Goal: Obtain resource: Download file/media

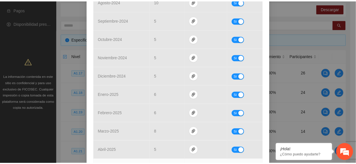
scroll to position [291, 0]
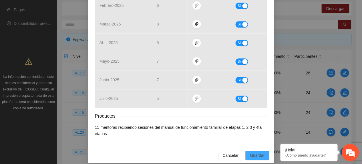
click at [260, 123] on span "Guardar" at bounding box center [257, 155] width 15 height 6
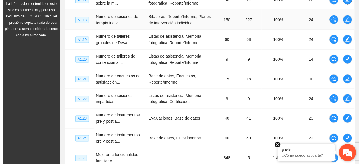
scroll to position [170, 0]
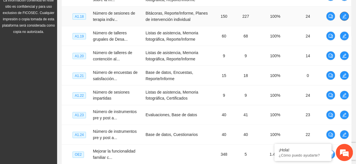
click at [289, 16] on icon "edit" at bounding box center [344, 16] width 5 height 5
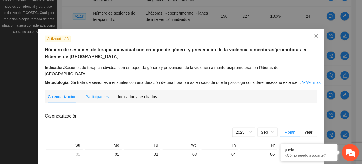
drag, startPoint x: 126, startPoint y: 93, endPoint x: 133, endPoint y: 101, distance: 10.5
click at [126, 94] on div "Indicador y resultados" at bounding box center [137, 96] width 39 height 13
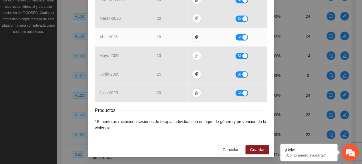
scroll to position [291, 0]
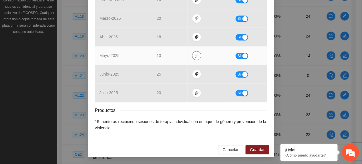
click at [195, 54] on icon "paper-clip" at bounding box center [196, 55] width 3 height 4
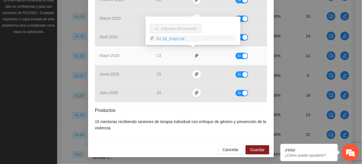
click at [171, 39] on link "A1.18_mayo.rar" at bounding box center [195, 38] width 82 height 6
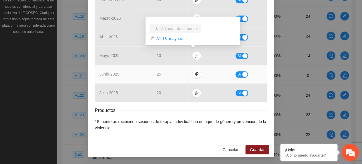
click at [172, 76] on td "25" at bounding box center [169, 74] width 35 height 19
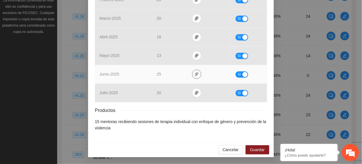
click at [195, 73] on icon "paper-clip" at bounding box center [196, 74] width 3 height 4
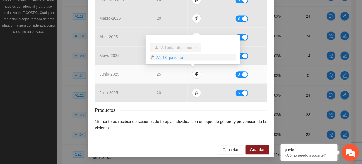
click at [172, 57] on link "A1.18_junio.rar" at bounding box center [195, 57] width 82 height 6
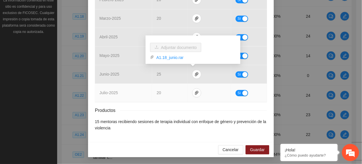
drag, startPoint x: 180, startPoint y: 91, endPoint x: 187, endPoint y: 92, distance: 7.2
click at [181, 92] on td "20" at bounding box center [169, 92] width 35 height 19
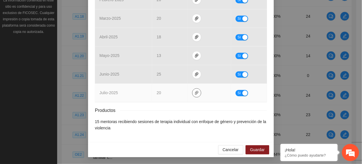
click at [195, 91] on icon "paper-clip" at bounding box center [196, 93] width 3 height 4
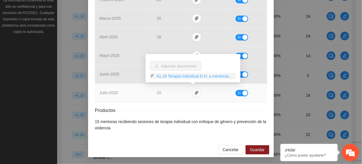
click at [162, 75] on link "A1.18 Terapia individual D.H. a mentoras.rar" at bounding box center [195, 76] width 82 height 6
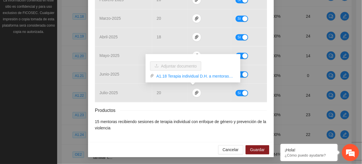
drag, startPoint x: 125, startPoint y: 124, endPoint x: 127, endPoint y: 122, distance: 3.0
click at [125, 123] on li "15 mentoras recibiendo sesiones de terapia individual con enfoque de género y p…" at bounding box center [181, 124] width 172 height 13
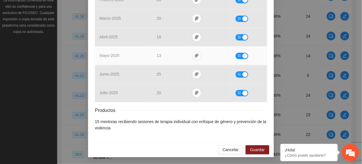
drag, startPoint x: 237, startPoint y: 54, endPoint x: 240, endPoint y: 64, distance: 10.8
click at [238, 55] on span "Sí" at bounding box center [239, 56] width 3 height 6
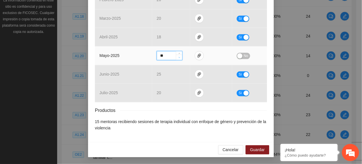
click at [178, 58] on span "down" at bounding box center [179, 57] width 3 height 3
type input "**"
click at [178, 58] on span "down" at bounding box center [179, 57] width 3 height 3
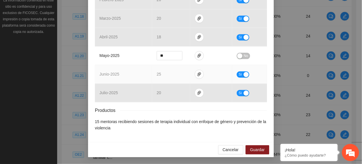
click at [237, 71] on div "Sí" at bounding box center [250, 74] width 26 height 7
click at [239, 75] on button "Sí" at bounding box center [243, 74] width 13 height 6
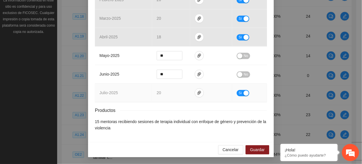
scroll to position [291, 0]
drag, startPoint x: 240, startPoint y: 92, endPoint x: 242, endPoint y: 103, distance: 11.7
click at [240, 93] on button "Sí" at bounding box center [243, 93] width 13 height 6
click at [250, 123] on span "Guardar" at bounding box center [257, 149] width 15 height 6
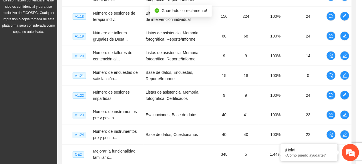
scroll to position [263, 0]
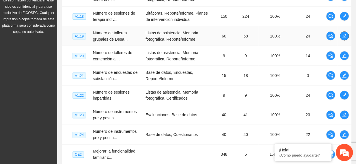
click at [289, 35] on icon "edit" at bounding box center [345, 36] width 4 height 4
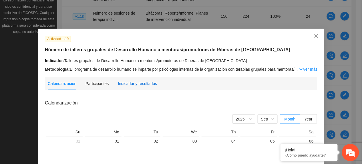
drag, startPoint x: 136, startPoint y: 81, endPoint x: 138, endPoint y: 86, distance: 4.8
click at [137, 84] on div "Indicador y resultados" at bounding box center [137, 83] width 39 height 6
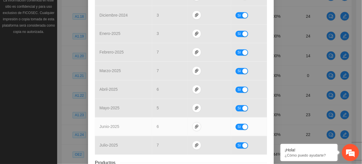
scroll to position [267, 0]
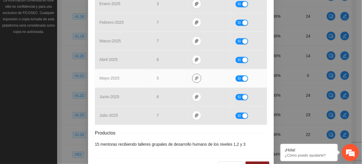
click at [194, 81] on icon "paper-clip" at bounding box center [196, 78] width 5 height 5
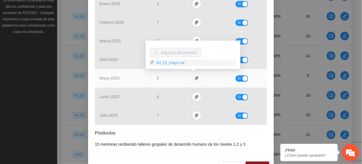
click at [168, 64] on link "A1.19_mayo.rar" at bounding box center [195, 62] width 82 height 6
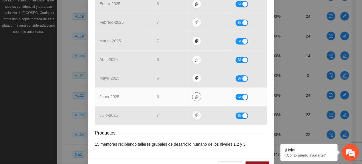
click at [194, 99] on icon "paper-clip" at bounding box center [196, 97] width 5 height 5
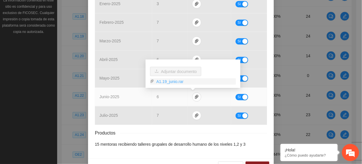
click at [172, 83] on link "A1.19_junio.rar" at bounding box center [195, 81] width 82 height 6
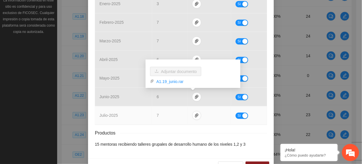
click at [179, 116] on td "7" at bounding box center [169, 115] width 35 height 19
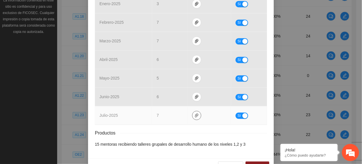
click at [194, 118] on icon "paper-clip" at bounding box center [196, 115] width 5 height 5
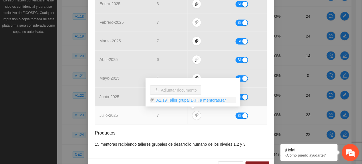
click at [169, 97] on link "A1.19 Taller grupal D.H. a mentoras.rar" at bounding box center [195, 100] width 82 height 6
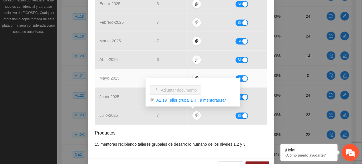
click at [103, 83] on td "mayo - 2025" at bounding box center [123, 78] width 57 height 19
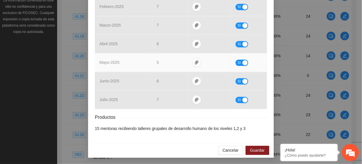
scroll to position [285, 0]
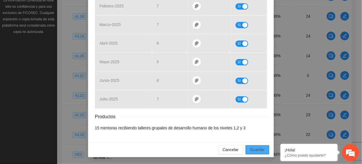
click at [257, 123] on span "Guardar" at bounding box center [257, 149] width 15 height 6
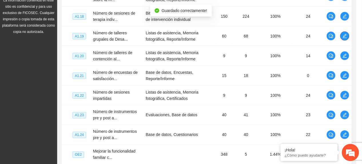
scroll to position [0, 0]
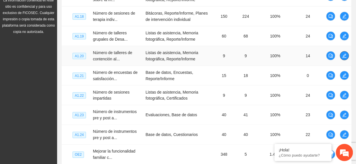
click at [289, 57] on span "edit" at bounding box center [344, 55] width 9 height 5
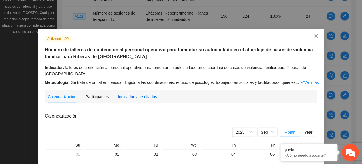
click at [140, 95] on div "Indicador y resultados" at bounding box center [137, 96] width 39 height 6
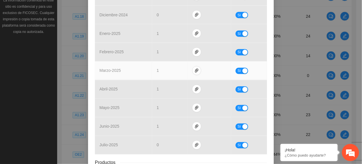
scroll to position [279, 0]
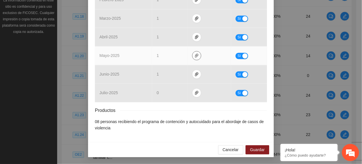
click at [194, 55] on icon "paper-clip" at bounding box center [196, 55] width 5 height 5
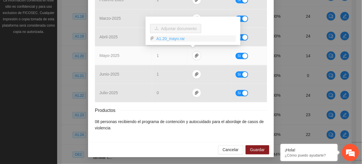
click at [175, 41] on link "A1.20_mayo.rar" at bounding box center [195, 38] width 82 height 6
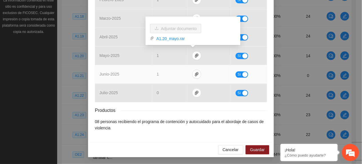
click at [168, 78] on td "1" at bounding box center [169, 74] width 35 height 19
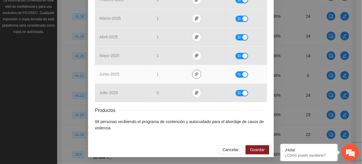
click at [195, 75] on icon "paper-clip" at bounding box center [196, 74] width 3 height 4
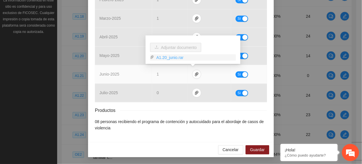
click at [168, 59] on link "A1.20_junio.rar" at bounding box center [195, 57] width 82 height 6
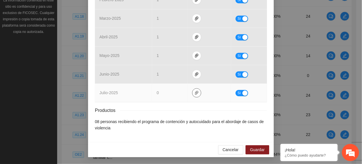
drag, startPoint x: 176, startPoint y: 90, endPoint x: 189, endPoint y: 93, distance: 13.0
click at [180, 90] on td "0" at bounding box center [169, 92] width 35 height 19
drag, startPoint x: 172, startPoint y: 93, endPoint x: 176, endPoint y: 96, distance: 4.7
click at [175, 95] on td "0" at bounding box center [169, 92] width 35 height 19
click at [195, 93] on icon "paper-clip" at bounding box center [196, 93] width 3 height 4
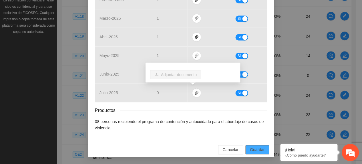
drag, startPoint x: 254, startPoint y: 148, endPoint x: 245, endPoint y: 154, distance: 11.2
click at [254, 123] on span "Guardar" at bounding box center [257, 149] width 15 height 6
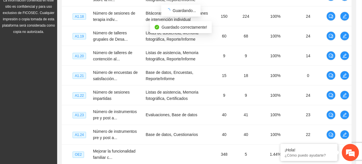
scroll to position [250, 0]
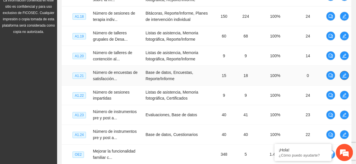
click at [289, 79] on button "button" at bounding box center [344, 75] width 9 height 9
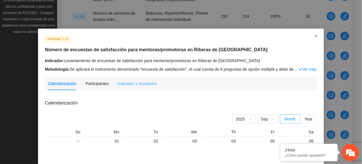
click at [138, 78] on div "Indicador y resultados" at bounding box center [137, 83] width 39 height 13
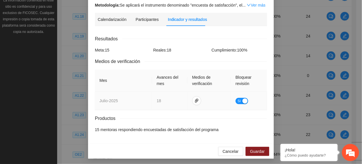
scroll to position [79, 0]
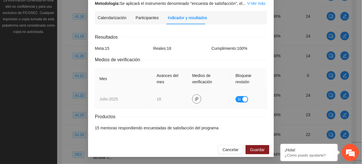
click at [192, 97] on span "paper-clip" at bounding box center [196, 99] width 9 height 5
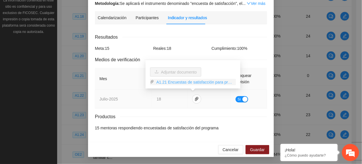
click at [184, 81] on link "A1.21 Encuestas de satisfacción para promotoras.rar" at bounding box center [195, 82] width 82 height 6
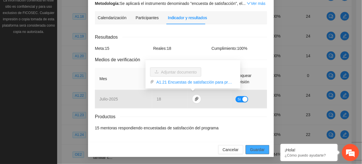
drag, startPoint x: 254, startPoint y: 152, endPoint x: 257, endPoint y: 163, distance: 11.9
click at [254, 123] on span "Guardar" at bounding box center [257, 149] width 15 height 6
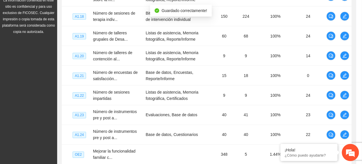
scroll to position [51, 0]
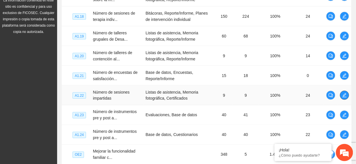
click at [289, 94] on icon "edit" at bounding box center [345, 95] width 4 height 4
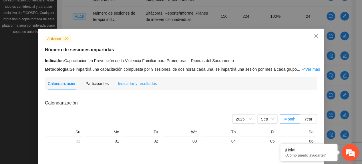
click at [146, 87] on div "Indicador y resultados" at bounding box center [137, 83] width 39 height 13
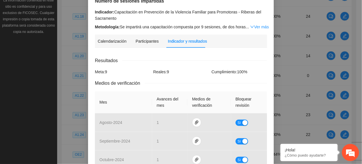
scroll to position [30, 0]
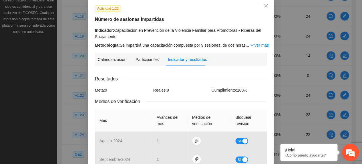
drag, startPoint x: 257, startPoint y: 44, endPoint x: 254, endPoint y: 49, distance: 5.8
drag, startPoint x: 254, startPoint y: 49, endPoint x: 254, endPoint y: 43, distance: 5.7
click at [254, 43] on link "Ver más" at bounding box center [259, 45] width 19 height 5
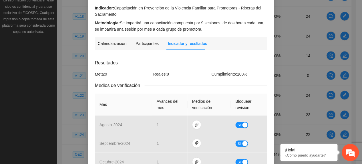
scroll to position [265, 0]
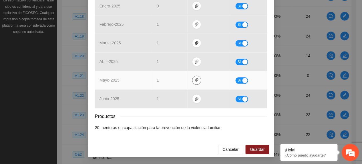
click at [195, 78] on icon "paper-clip" at bounding box center [196, 80] width 5 height 5
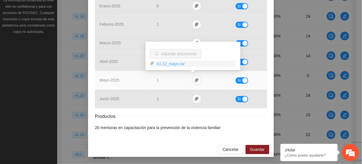
click at [174, 63] on link "A1.22_mayo.rar" at bounding box center [195, 64] width 82 height 6
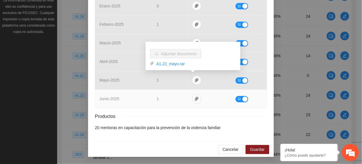
drag, startPoint x: 144, startPoint y: 104, endPoint x: 158, endPoint y: 103, distance: 14.6
click at [141, 108] on td "junio - 2025" at bounding box center [123, 99] width 57 height 19
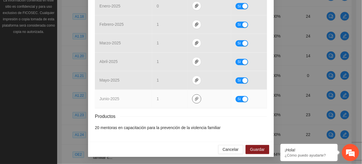
click at [194, 99] on icon "paper-clip" at bounding box center [196, 99] width 5 height 5
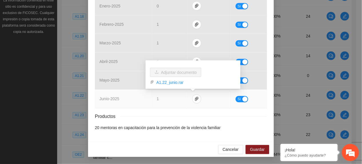
drag, startPoint x: 180, startPoint y: 80, endPoint x: 144, endPoint y: 111, distance: 47.2
click at [180, 80] on link "A1.22_junio.rar" at bounding box center [195, 82] width 82 height 6
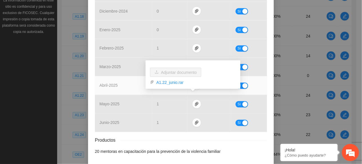
scroll to position [227, 0]
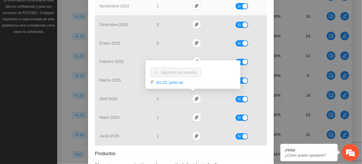
click at [197, 3] on td at bounding box center [209, 6] width 43 height 19
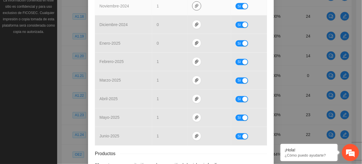
click at [196, 4] on span "paper-clip" at bounding box center [196, 6] width 9 height 5
click at [194, 8] on icon "paper-clip" at bounding box center [196, 6] width 5 height 5
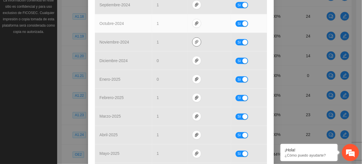
scroll to position [151, 0]
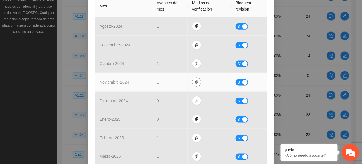
click at [192, 83] on span "paper-clip" at bounding box center [196, 82] width 9 height 5
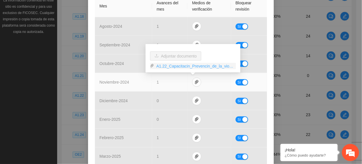
click at [172, 65] on link "A1.22_Capacitacin_Prevencin_de_la_violencia.rar" at bounding box center [195, 66] width 82 height 6
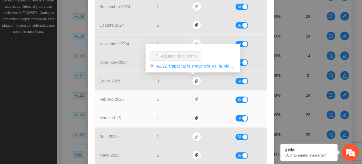
scroll to position [189, 0]
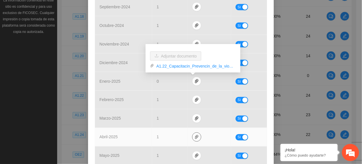
click at [195, 123] on icon "paper-clip" at bounding box center [196, 137] width 3 height 4
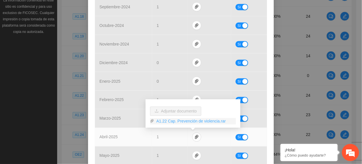
click at [187, 118] on link "A1.22 Cap. Prevención de violencia.rar" at bounding box center [195, 121] width 82 height 6
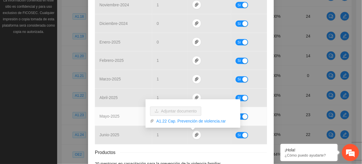
scroll to position [265, 0]
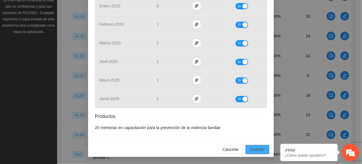
click at [253, 123] on div "Cancelar Guardar" at bounding box center [181, 149] width 186 height 15
click at [253, 123] on span "Guardar" at bounding box center [257, 149] width 15 height 6
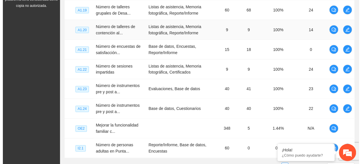
scroll to position [208, 0]
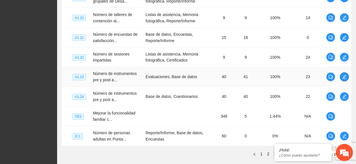
click at [289, 75] on icon "edit" at bounding box center [344, 77] width 5 height 5
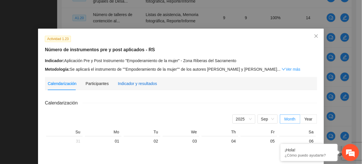
click at [131, 83] on div "Indicador y resultados" at bounding box center [137, 83] width 39 height 6
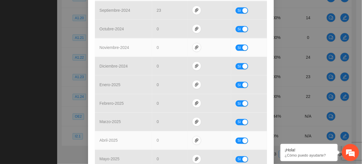
scroll to position [229, 0]
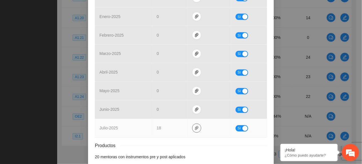
click at [194, 123] on button "button" at bounding box center [196, 127] width 9 height 9
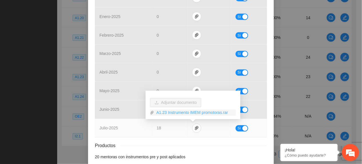
click at [162, 113] on link "A1.23 Instrumento IMEM promotoras.rar" at bounding box center [195, 112] width 82 height 6
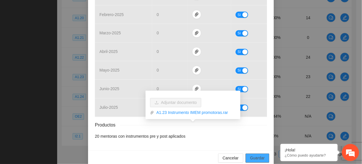
scroll to position [259, 0]
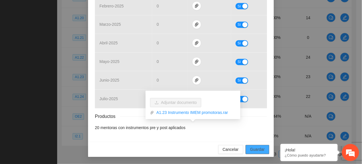
click at [253, 123] on span "Guardar" at bounding box center [257, 149] width 15 height 6
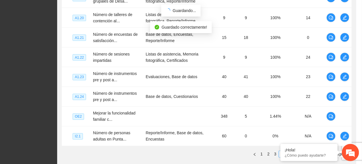
scroll to position [0, 0]
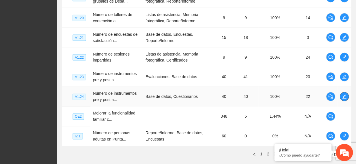
click at [289, 95] on icon "edit" at bounding box center [344, 96] width 5 height 5
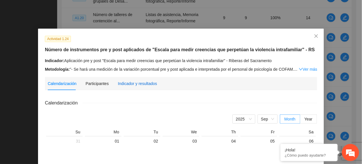
click at [143, 84] on div "Indicador y resultados" at bounding box center [137, 83] width 39 height 6
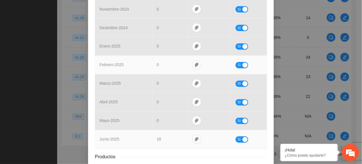
scroll to position [266, 0]
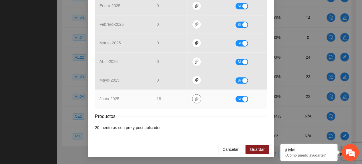
drag, startPoint x: 196, startPoint y: 97, endPoint x: 192, endPoint y: 98, distance: 3.3
click at [192, 98] on span "paper-clip" at bounding box center [196, 99] width 9 height 5
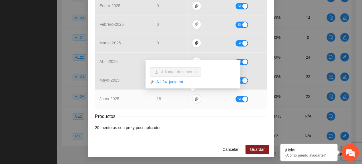
drag, startPoint x: 178, startPoint y: 83, endPoint x: 177, endPoint y: 92, distance: 9.5
click at [178, 84] on link "A1.24_junio.rar" at bounding box center [195, 82] width 82 height 6
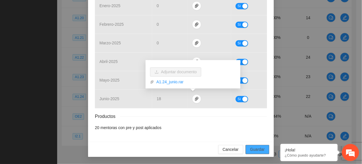
click at [258, 123] on span "Guardar" at bounding box center [257, 149] width 15 height 6
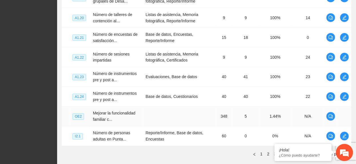
scroll to position [246, 0]
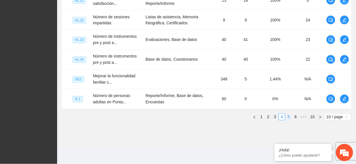
click at [287, 117] on link "5" at bounding box center [289, 117] width 6 height 6
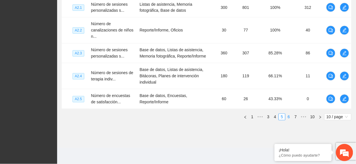
click at [286, 117] on link "6" at bounding box center [289, 117] width 6 height 6
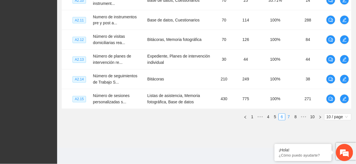
click at [289, 115] on link "7" at bounding box center [289, 117] width 6 height 6
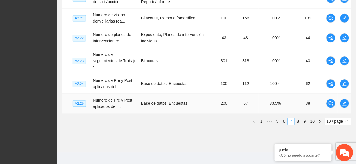
scroll to position [265, 0]
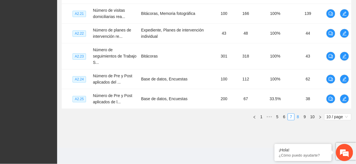
click at [289, 117] on link "8" at bounding box center [298, 117] width 6 height 6
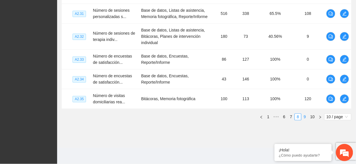
click at [289, 117] on link "9" at bounding box center [305, 117] width 6 height 6
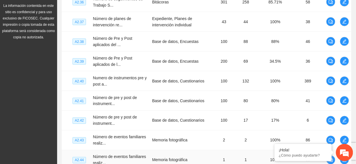
scroll to position [246, 0]
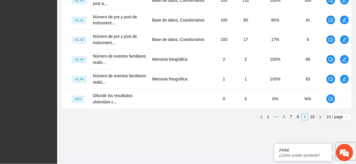
click at [284, 115] on link "6" at bounding box center [284, 117] width 6 height 6
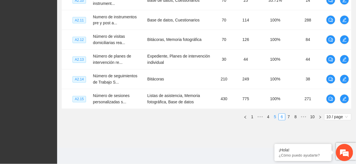
click at [277, 116] on link "5" at bounding box center [275, 117] width 6 height 6
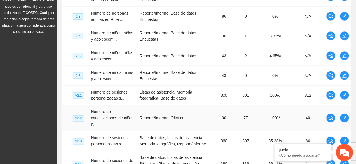
scroll to position [258, 0]
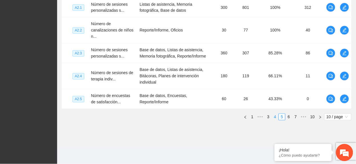
click at [274, 117] on link "4" at bounding box center [275, 117] width 6 height 6
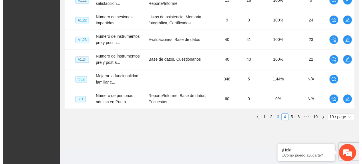
scroll to position [246, 0]
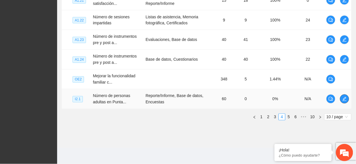
click at [289, 97] on icon "edit" at bounding box center [344, 99] width 5 height 5
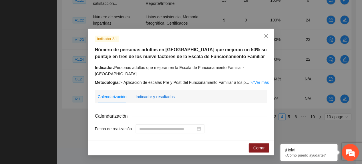
drag, startPoint x: 158, startPoint y: 89, endPoint x: 167, endPoint y: 91, distance: 9.3
click at [158, 93] on div "Indicador y resultados" at bounding box center [155, 96] width 39 height 6
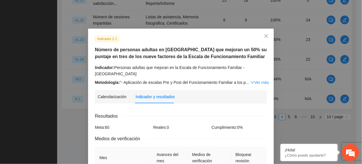
scroll to position [285, 0]
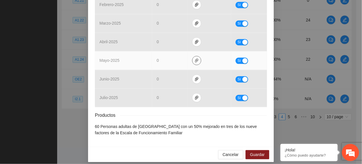
click at [194, 58] on icon "paper-clip" at bounding box center [196, 60] width 5 height 5
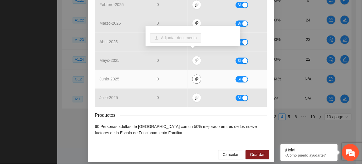
drag, startPoint x: 192, startPoint y: 69, endPoint x: 191, endPoint y: 72, distance: 3.3
click at [192, 74] on button "button" at bounding box center [196, 78] width 9 height 9
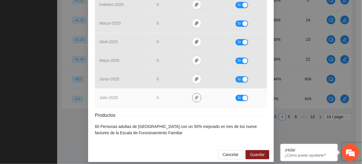
click at [194, 95] on icon "paper-clip" at bounding box center [196, 97] width 5 height 5
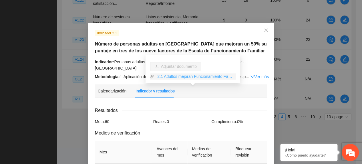
scroll to position [0, 0]
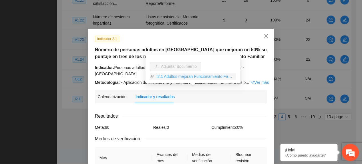
click at [206, 76] on link "I2.1 Adultos mejoran Funcionamiento Familiar PO.rar" at bounding box center [195, 76] width 82 height 6
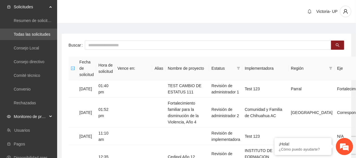
click at [36, 116] on span "Monitoreo de proyectos" at bounding box center [31, 116] width 34 height 11
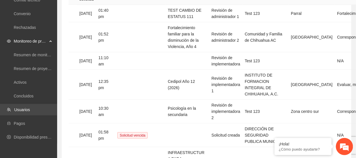
scroll to position [76, 0]
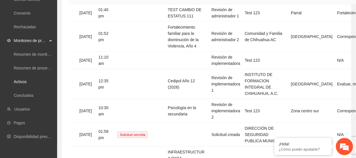
drag, startPoint x: 39, startPoint y: 83, endPoint x: 38, endPoint y: 87, distance: 4.1
click at [27, 83] on link "Activos" at bounding box center [20, 81] width 13 height 5
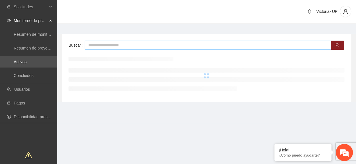
click at [105, 45] on input "text" at bounding box center [208, 45] width 247 height 9
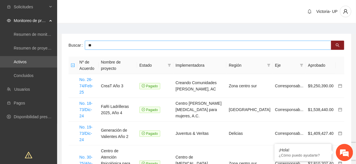
type input "*"
type input "*******"
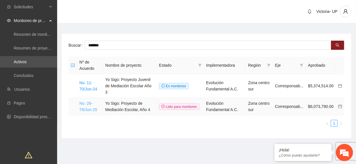
click at [81, 104] on link "No. 26-76/Jun-25" at bounding box center [88, 106] width 18 height 11
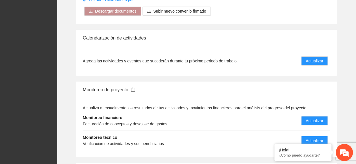
scroll to position [572, 0]
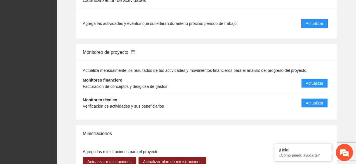
click at [315, 22] on button "Actualizar" at bounding box center [315, 23] width 27 height 9
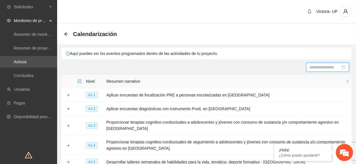
click at [325, 65] on input at bounding box center [325, 67] width 31 height 6
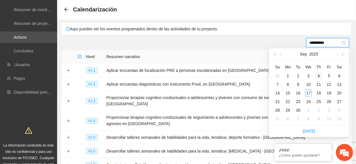
scroll to position [38, 0]
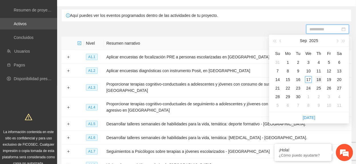
click at [321, 79] on div "18" at bounding box center [319, 79] width 7 height 7
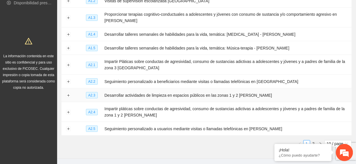
scroll to position [114, 0]
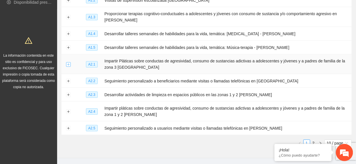
click at [66, 65] on button "Expand row" at bounding box center [68, 64] width 5 height 5
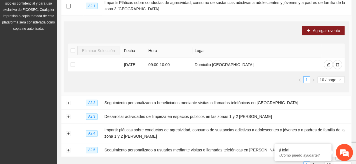
scroll to position [190, 0]
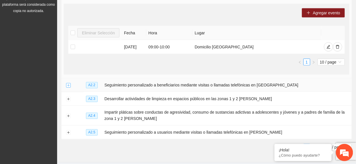
click at [68, 84] on button "Expand row" at bounding box center [68, 85] width 5 height 5
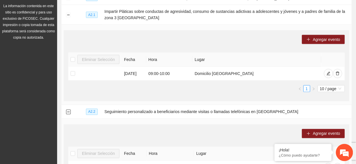
scroll to position [27, 0]
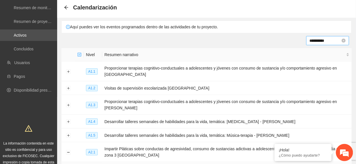
click at [314, 41] on input "**********" at bounding box center [325, 40] width 31 height 6
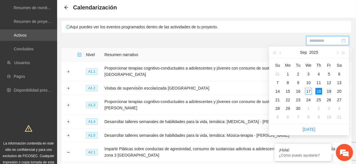
click at [330, 89] on div "19" at bounding box center [329, 91] width 7 height 7
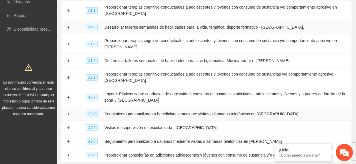
scroll to position [132, 0]
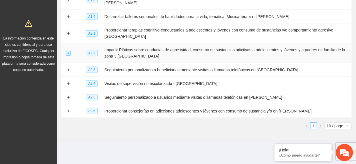
click at [70, 53] on button "Expand row" at bounding box center [68, 53] width 5 height 5
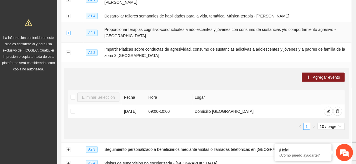
click at [69, 32] on button "Expand row" at bounding box center [68, 33] width 5 height 5
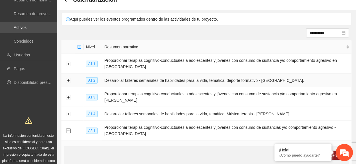
scroll to position [0, 0]
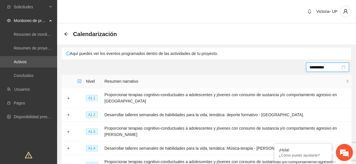
drag, startPoint x: 317, startPoint y: 66, endPoint x: 318, endPoint y: 63, distance: 3.7
click at [317, 66] on input "**********" at bounding box center [325, 67] width 31 height 6
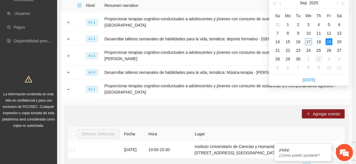
scroll to position [76, 0]
type input "**********"
click at [311, 49] on div "24" at bounding box center [308, 50] width 7 height 7
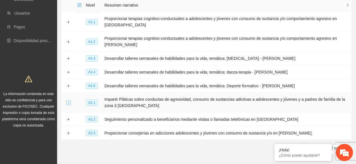
click at [69, 104] on button "Expand row" at bounding box center [68, 102] width 5 height 5
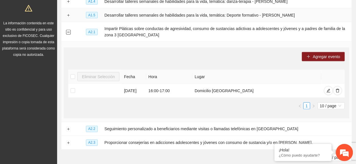
scroll to position [152, 0]
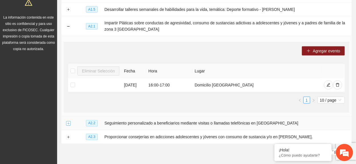
click at [70, 122] on button "Expand row" at bounding box center [68, 123] width 5 height 5
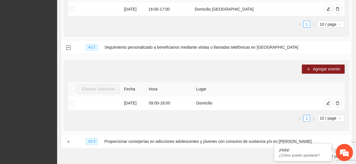
scroll to position [229, 0]
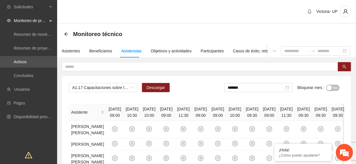
click at [336, 87] on span "No" at bounding box center [336, 88] width 4 height 6
drag, startPoint x: 258, startPoint y: 91, endPoint x: 258, endPoint y: 88, distance: 3.1
click at [258, 90] on div "*******" at bounding box center [260, 87] width 69 height 9
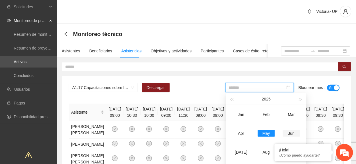
click at [294, 130] on div "Jun" at bounding box center [291, 133] width 17 height 7
type input "*******"
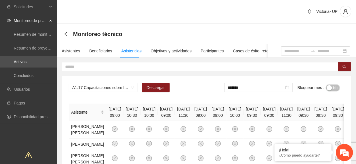
drag, startPoint x: 337, startPoint y: 85, endPoint x: 358, endPoint y: 96, distance: 24.3
click at [337, 86] on span "No" at bounding box center [336, 88] width 4 height 6
drag, startPoint x: 78, startPoint y: 83, endPoint x: 72, endPoint y: 86, distance: 6.2
click at [73, 86] on span "A1.17 Capacitaciones sobre la metodología de funcionamiento familiar a mentoras…" at bounding box center [103, 87] width 62 height 9
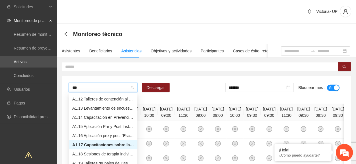
scroll to position [27, 0]
type input "****"
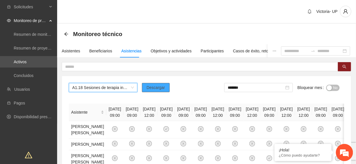
click at [160, 87] on span "Descargar" at bounding box center [156, 87] width 19 height 6
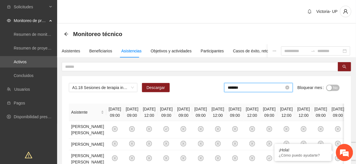
click at [266, 89] on input "*******" at bounding box center [256, 87] width 57 height 6
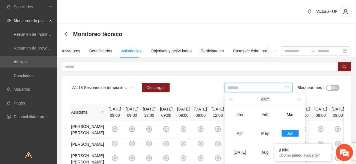
drag, startPoint x: 261, startPoint y: 137, endPoint x: 313, endPoint y: 101, distance: 63.4
click at [261, 136] on td "May" at bounding box center [265, 133] width 25 height 19
type input "*******"
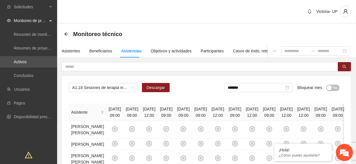
click at [336, 85] on span "No" at bounding box center [336, 88] width 4 height 6
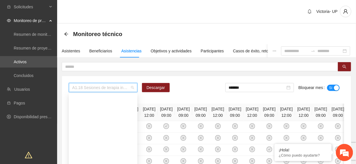
scroll to position [91, 0]
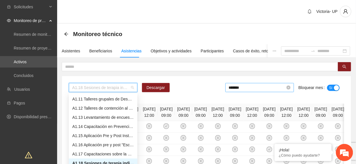
drag, startPoint x: 274, startPoint y: 86, endPoint x: 271, endPoint y: 96, distance: 10.3
click at [274, 87] on input "*******" at bounding box center [257, 87] width 57 height 6
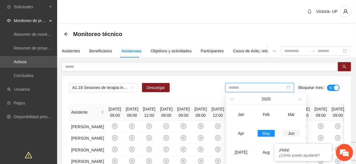
drag, startPoint x: 290, startPoint y: 132, endPoint x: 306, endPoint y: 113, distance: 24.3
click at [290, 132] on div "Jun" at bounding box center [291, 133] width 17 height 7
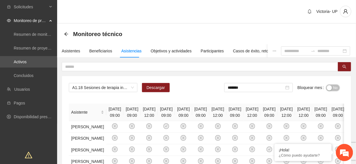
drag, startPoint x: 334, startPoint y: 88, endPoint x: 261, endPoint y: 94, distance: 73.1
click at [334, 88] on span "No" at bounding box center [336, 88] width 4 height 6
click at [256, 89] on input "*******" at bounding box center [257, 87] width 57 height 6
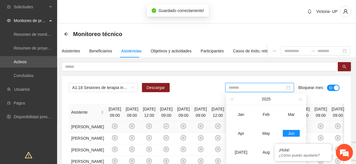
drag, startPoint x: 240, startPoint y: 153, endPoint x: 277, endPoint y: 125, distance: 46.8
click at [240, 153] on div "Jul" at bounding box center [241, 152] width 17 height 7
type input "*******"
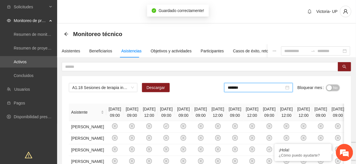
drag, startPoint x: 338, startPoint y: 86, endPoint x: 218, endPoint y: 95, distance: 120.4
click at [337, 86] on span "No" at bounding box center [336, 88] width 4 height 6
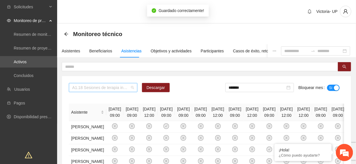
click at [118, 92] on div "A1.18 Sesiones de terapia individual con enfoque de género y prevención de la v…" at bounding box center [103, 87] width 69 height 9
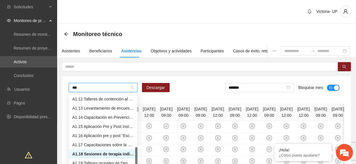
scroll to position [27, 0]
type input "****"
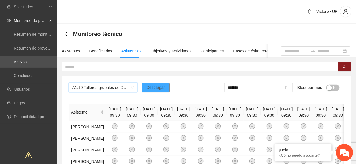
click at [165, 87] on button "Descargar" at bounding box center [156, 87] width 28 height 9
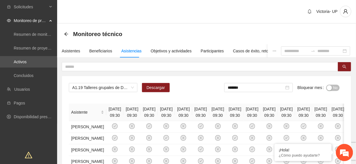
drag, startPoint x: 272, startPoint y: 87, endPoint x: 280, endPoint y: 113, distance: 27.6
click at [271, 88] on input "*******" at bounding box center [256, 87] width 57 height 6
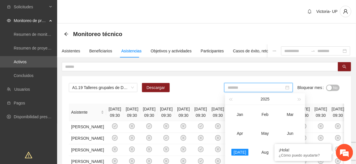
drag, startPoint x: 271, startPoint y: 133, endPoint x: 310, endPoint y: 106, distance: 48.1
click at [271, 133] on div "May" at bounding box center [265, 133] width 17 height 7
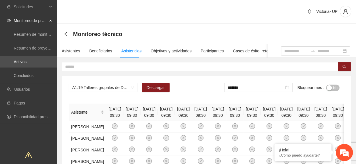
click at [335, 86] on span "No" at bounding box center [336, 88] width 4 height 6
drag, startPoint x: 248, startPoint y: 86, endPoint x: 250, endPoint y: 89, distance: 3.7
click at [248, 87] on input "*******" at bounding box center [257, 87] width 57 height 6
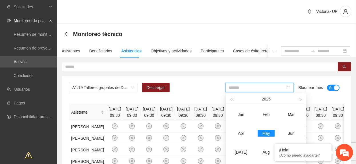
drag, startPoint x: 293, startPoint y: 132, endPoint x: 324, endPoint y: 100, distance: 44.7
click at [293, 133] on div "Jun" at bounding box center [291, 133] width 17 height 7
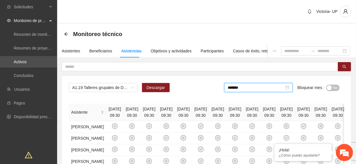
drag, startPoint x: 332, startPoint y: 90, endPoint x: 328, endPoint y: 87, distance: 4.9
click at [333, 90] on button "No" at bounding box center [332, 88] width 13 height 6
drag, startPoint x: 246, startPoint y: 85, endPoint x: 256, endPoint y: 94, distance: 14.2
click at [246, 85] on input "*******" at bounding box center [257, 87] width 57 height 6
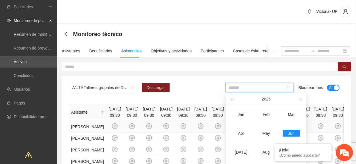
click at [241, 148] on td "Jul" at bounding box center [241, 152] width 25 height 19
type input "*******"
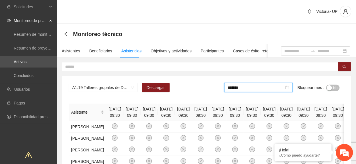
drag, startPoint x: 337, startPoint y: 87, endPoint x: 290, endPoint y: 159, distance: 86.1
click at [336, 87] on span "No" at bounding box center [336, 88] width 4 height 6
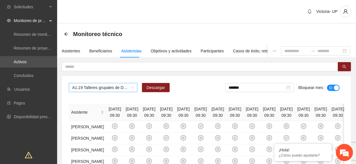
click at [77, 89] on span "A1.19 Talleres grupales de Desarrollo Humano a mentoras/promotoras de Riberas d…" at bounding box center [103, 87] width 62 height 9
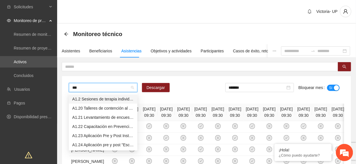
type input "****"
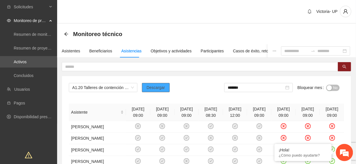
click at [144, 89] on button "Descargar" at bounding box center [156, 87] width 28 height 9
click at [89, 68] on input "text" at bounding box center [197, 66] width 265 height 6
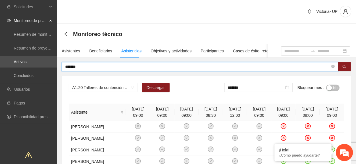
type input "*******"
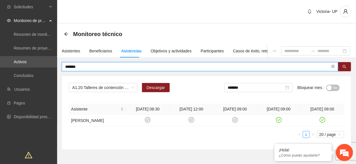
click at [266, 90] on input "*******" at bounding box center [256, 87] width 57 height 6
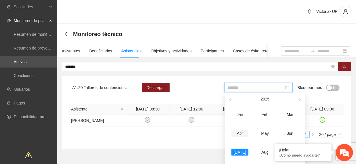
click at [241, 131] on div "Apr" at bounding box center [240, 133] width 17 height 7
type input "*******"
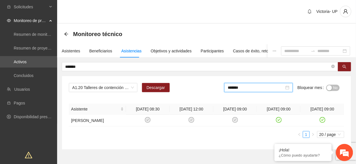
click at [333, 91] on button "No" at bounding box center [332, 88] width 13 height 6
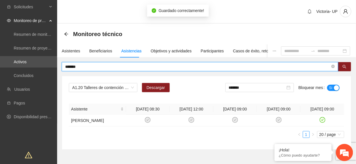
drag, startPoint x: 126, startPoint y: 67, endPoint x: -2, endPoint y: 154, distance: 154.5
click at [0, 154] on html "Solicitudes Monitoreo de proyectos Resumen de monitoreo Resumen de proyectos ap…" at bounding box center [178, 82] width 356 height 164
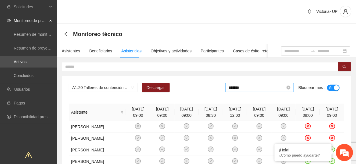
click at [271, 89] on input "*******" at bounding box center [257, 87] width 57 height 6
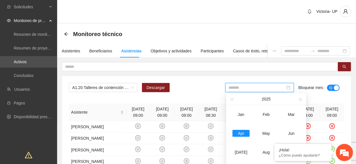
drag, startPoint x: 268, startPoint y: 133, endPoint x: 360, endPoint y: 89, distance: 101.7
click at [271, 133] on div "May" at bounding box center [266, 133] width 17 height 7
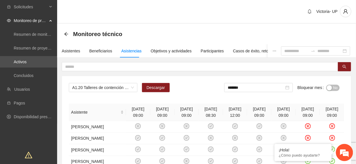
click at [336, 87] on span "No" at bounding box center [336, 88] width 4 height 6
drag, startPoint x: 243, startPoint y: 89, endPoint x: 254, endPoint y: 95, distance: 12.8
click at [244, 89] on input "*******" at bounding box center [257, 87] width 57 height 6
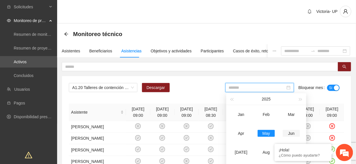
click at [292, 129] on td "Jun" at bounding box center [291, 133] width 25 height 19
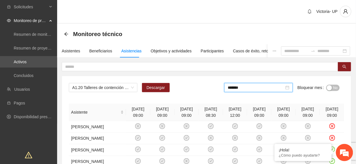
click at [331, 88] on div "button" at bounding box center [329, 87] width 5 height 5
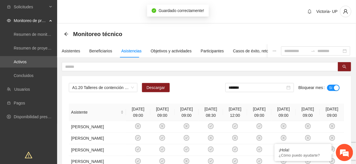
drag, startPoint x: 249, startPoint y: 89, endPoint x: 244, endPoint y: 113, distance: 25.3
click at [248, 88] on input "*******" at bounding box center [257, 87] width 57 height 6
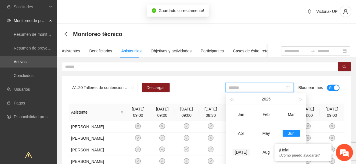
click at [238, 148] on td "Jul" at bounding box center [241, 152] width 25 height 19
type input "*******"
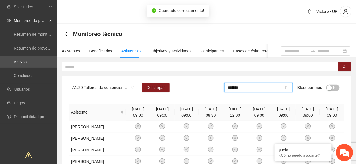
click at [336, 87] on span "No" at bounding box center [336, 88] width 4 height 6
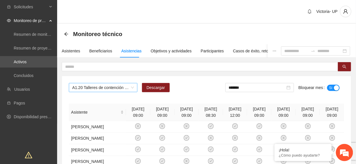
drag, startPoint x: 113, startPoint y: 83, endPoint x: 109, endPoint y: 86, distance: 5.6
click at [109, 86] on span "A1.20 Talleres de contención al personal operativo para fomentar su autocuidado…" at bounding box center [103, 87] width 62 height 9
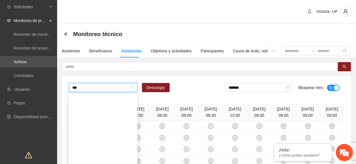
type input "****"
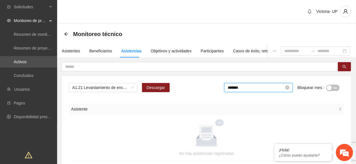
click at [277, 90] on input "*******" at bounding box center [256, 87] width 57 height 6
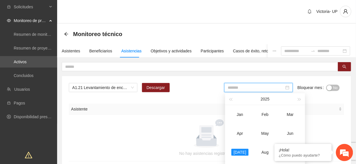
drag, startPoint x: 284, startPoint y: 135, endPoint x: 292, endPoint y: 129, distance: 10.0
click at [284, 135] on div "Jun" at bounding box center [290, 133] width 17 height 7
click at [336, 87] on span "No" at bounding box center [336, 88] width 4 height 6
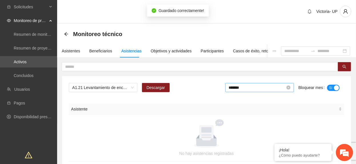
click at [278, 89] on input "*******" at bounding box center [257, 87] width 57 height 6
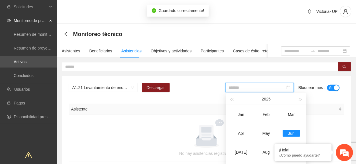
click at [257, 156] on td "Aug" at bounding box center [266, 152] width 25 height 19
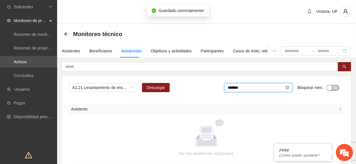
click at [273, 87] on input "*******" at bounding box center [256, 87] width 57 height 6
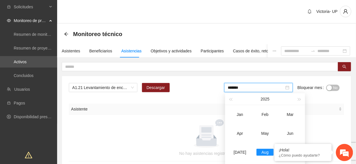
click at [334, 85] on span "No" at bounding box center [336, 88] width 4 height 6
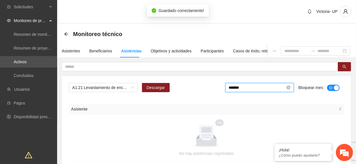
click at [273, 89] on input "*******" at bounding box center [257, 87] width 57 height 6
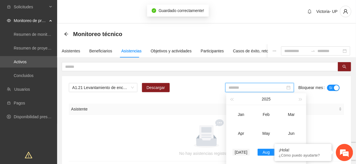
click at [244, 149] on div "Jul" at bounding box center [241, 152] width 17 height 7
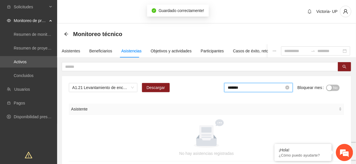
click at [277, 89] on input "*******" at bounding box center [256, 87] width 57 height 6
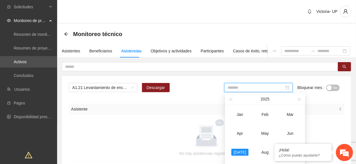
drag, startPoint x: 266, startPoint y: 138, endPoint x: 271, endPoint y: 130, distance: 9.4
click at [266, 137] on td "May" at bounding box center [265, 133] width 25 height 19
type input "*******"
click at [335, 87] on span "No" at bounding box center [336, 88] width 4 height 6
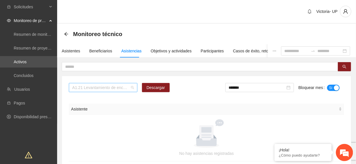
click at [110, 88] on span "A1.21 Levantamiento de encuestas de satisfacción para mentoras/promotoras en Ri…" at bounding box center [103, 87] width 62 height 9
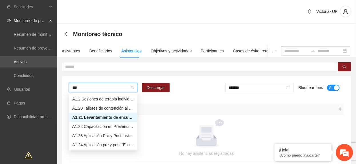
type input "****"
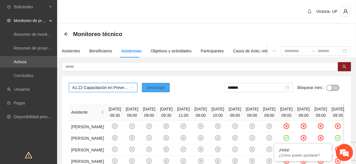
click at [165, 85] on button "Descargar" at bounding box center [156, 87] width 28 height 9
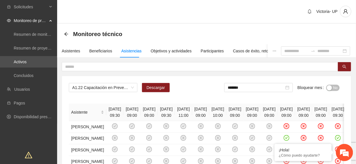
click at [336, 89] on span "No" at bounding box center [336, 88] width 4 height 6
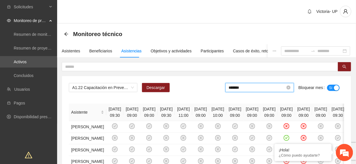
click at [270, 89] on input "*******" at bounding box center [257, 87] width 57 height 6
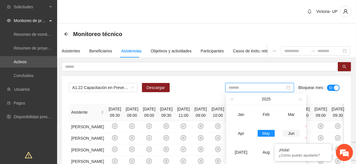
click at [289, 128] on td "Jun" at bounding box center [291, 133] width 25 height 19
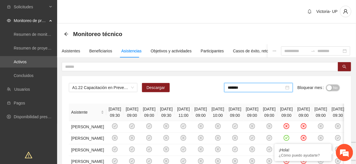
drag, startPoint x: 333, startPoint y: 87, endPoint x: 349, endPoint y: 80, distance: 17.3
click at [336, 87] on span "No" at bounding box center [336, 88] width 4 height 6
click at [266, 88] on input "*******" at bounding box center [257, 87] width 57 height 6
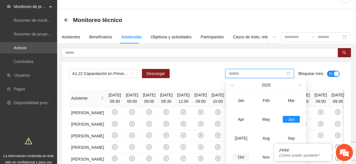
scroll to position [38, 0]
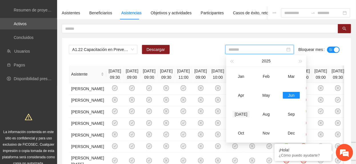
click at [245, 115] on div "Jul" at bounding box center [241, 114] width 17 height 7
type input "*******"
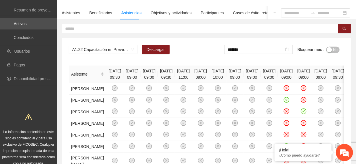
click at [339, 49] on button "No" at bounding box center [332, 50] width 13 height 6
click at [87, 47] on span "A1.22 Capacitación en Prevención de la Violencia Familiar para Promotoras - Rib…" at bounding box center [103, 49] width 62 height 9
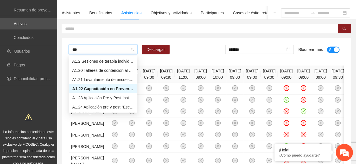
scroll to position [0, 0]
type input "****"
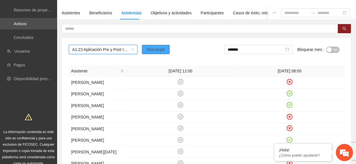
click at [156, 51] on span "Descargar" at bounding box center [156, 49] width 19 height 6
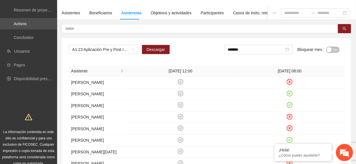
click at [132, 70] on th "02/09/2024 12:00" at bounding box center [180, 70] width 109 height 11
drag, startPoint x: 270, startPoint y: 47, endPoint x: 276, endPoint y: 56, distance: 10.5
click at [270, 47] on input "*******" at bounding box center [256, 49] width 57 height 6
click at [336, 48] on span "No" at bounding box center [336, 50] width 4 height 6
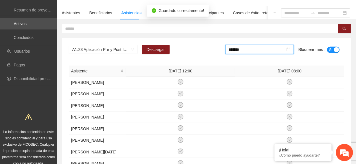
drag, startPoint x: 258, startPoint y: 51, endPoint x: 268, endPoint y: 81, distance: 31.5
click at [257, 51] on input "*******" at bounding box center [257, 49] width 57 height 6
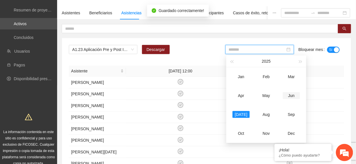
click at [292, 91] on td "Jun" at bounding box center [291, 95] width 25 height 19
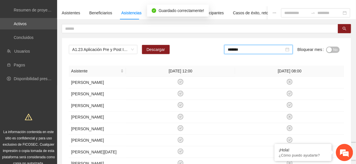
click at [334, 49] on span "No" at bounding box center [336, 50] width 4 height 6
click at [256, 52] on input "*******" at bounding box center [257, 49] width 57 height 6
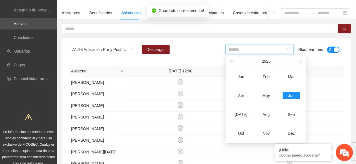
drag, startPoint x: 266, startPoint y: 94, endPoint x: 322, endPoint y: 54, distance: 69.7
click at [269, 92] on div "May" at bounding box center [266, 95] width 17 height 7
type input "*******"
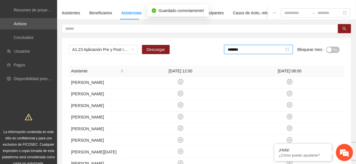
click at [334, 47] on span "No" at bounding box center [336, 50] width 4 height 6
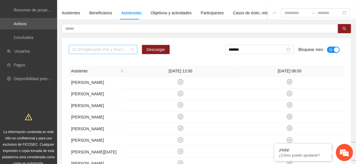
drag, startPoint x: 95, startPoint y: 45, endPoint x: 93, endPoint y: 49, distance: 5.0
click at [95, 47] on span "A1.23 Aplicación Pre y Post Instrumento "Empoderamiento de la mujer" - Zona Rib…" at bounding box center [103, 49] width 62 height 9
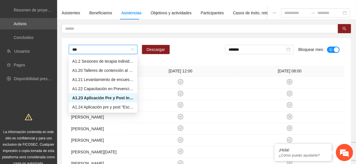
type input "****"
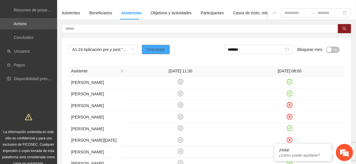
drag, startPoint x: 161, startPoint y: 53, endPoint x: 158, endPoint y: 54, distance: 3.6
click at [160, 53] on span "Descargar" at bounding box center [156, 49] width 19 height 6
drag, startPoint x: 156, startPoint y: 91, endPoint x: 157, endPoint y: 87, distance: 3.3
drag, startPoint x: 264, startPoint y: 47, endPoint x: 270, endPoint y: 67, distance: 20.2
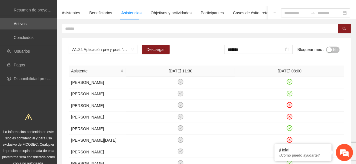
click at [264, 47] on input "*******" at bounding box center [256, 49] width 57 height 6
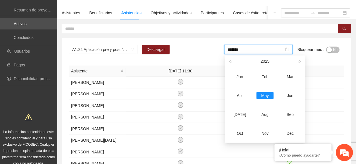
click at [332, 47] on button "No" at bounding box center [332, 50] width 13 height 6
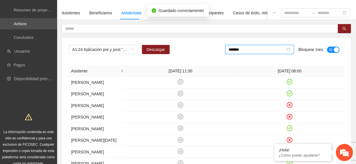
drag, startPoint x: 262, startPoint y: 50, endPoint x: 271, endPoint y: 56, distance: 11.1
click at [264, 51] on input "*******" at bounding box center [257, 49] width 57 height 6
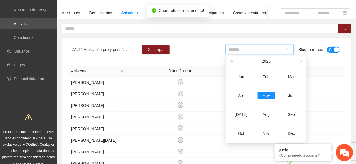
drag, startPoint x: 294, startPoint y: 96, endPoint x: 330, endPoint y: 65, distance: 47.4
click at [295, 94] on div "Jun" at bounding box center [291, 95] width 17 height 7
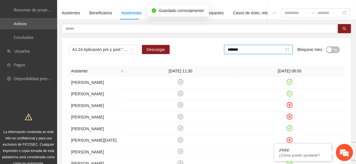
drag, startPoint x: 337, startPoint y: 51, endPoint x: 302, endPoint y: 53, distance: 34.4
click at [337, 51] on span "No" at bounding box center [336, 50] width 4 height 6
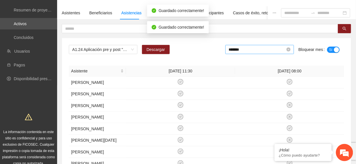
click at [254, 51] on input "*******" at bounding box center [257, 49] width 57 height 6
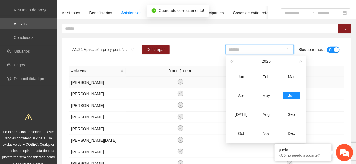
drag, startPoint x: 245, startPoint y: 111, endPoint x: 298, endPoint y: 78, distance: 62.3
click at [247, 111] on div "Jul" at bounding box center [241, 114] width 17 height 7
type input "*******"
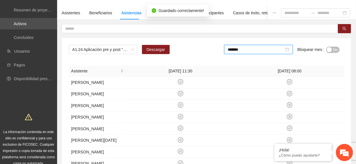
click at [337, 49] on span "No" at bounding box center [336, 50] width 4 height 6
